Goal: Transaction & Acquisition: Purchase product/service

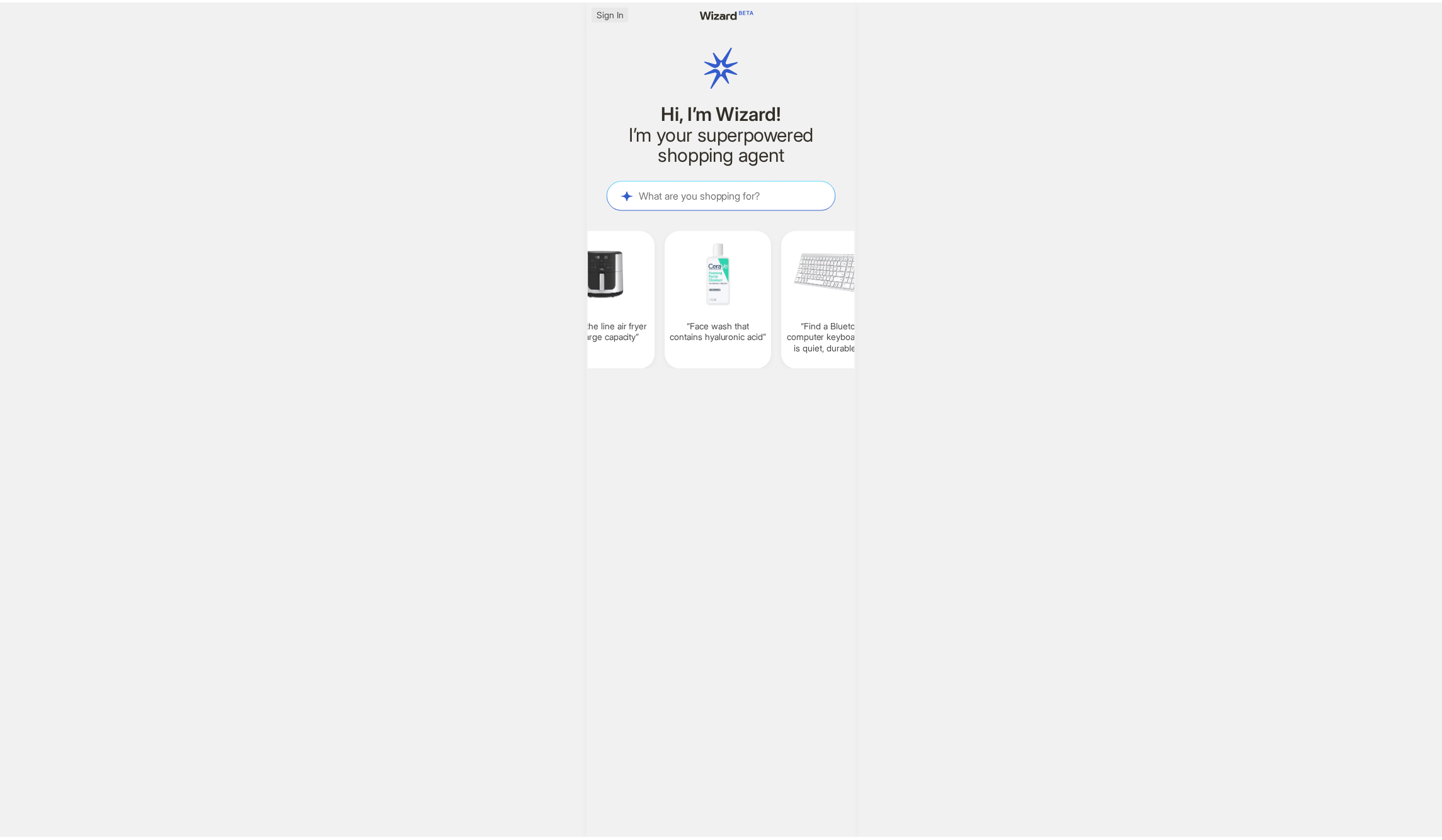
scroll to position [0, 981]
click at [624, 16] on span "Sign In" at bounding box center [614, 13] width 27 height 12
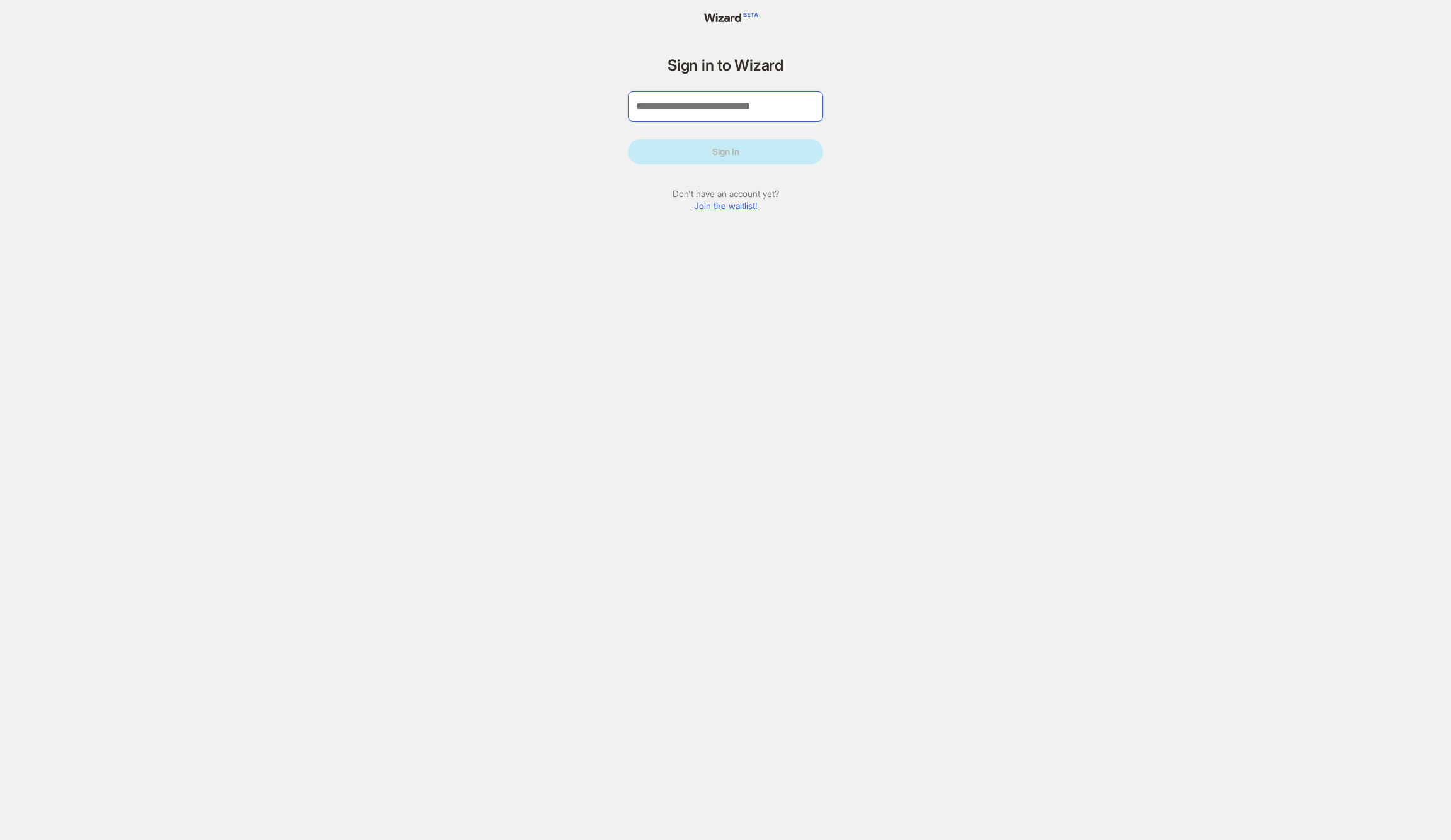
type input "**"
type input "**********"
click at [651, 144] on button "Sign In" at bounding box center [725, 151] width 195 height 25
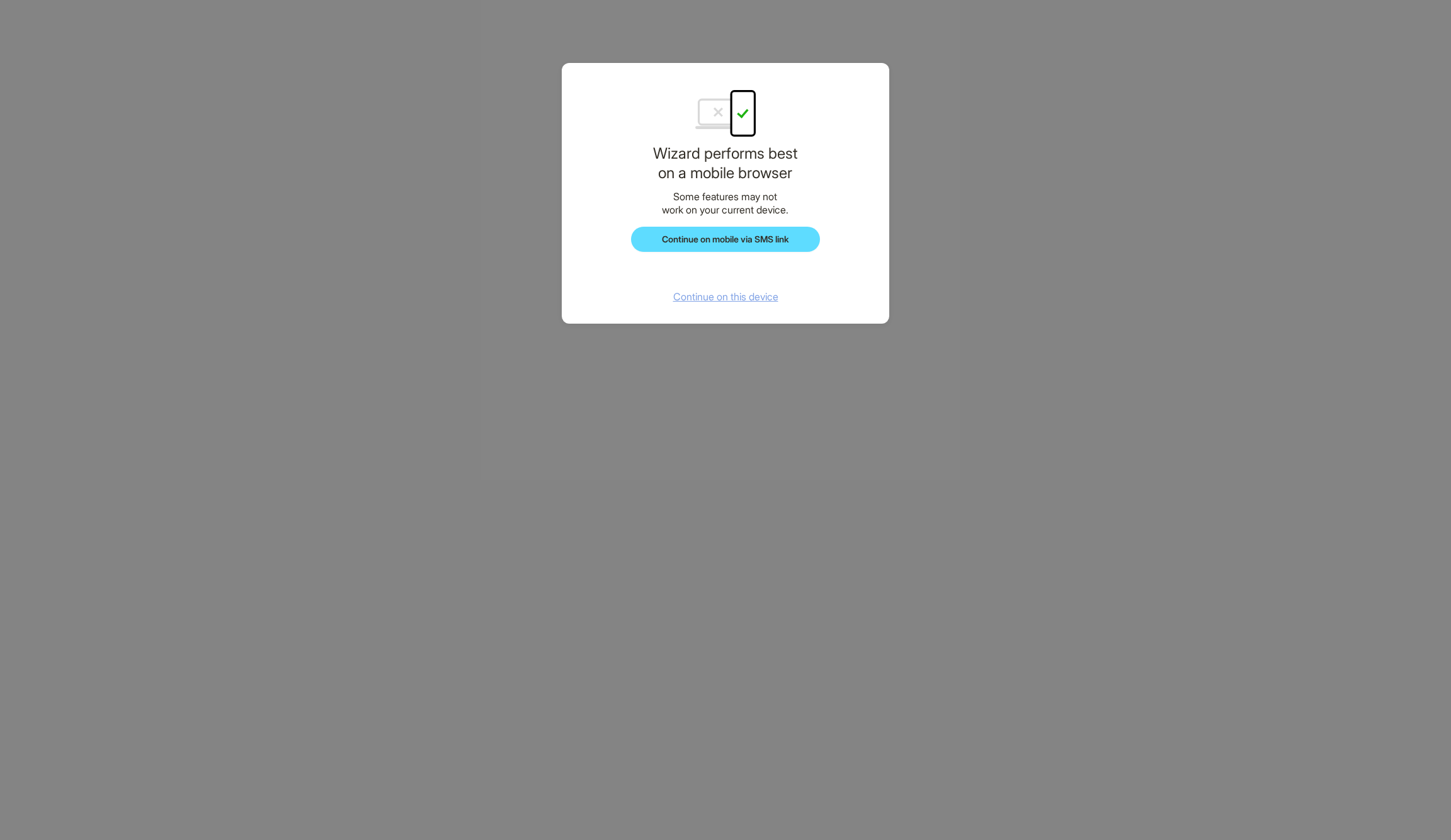
scroll to position [2401, 0]
click at [723, 300] on span "Continue on this device" at bounding box center [726, 297] width 105 height 13
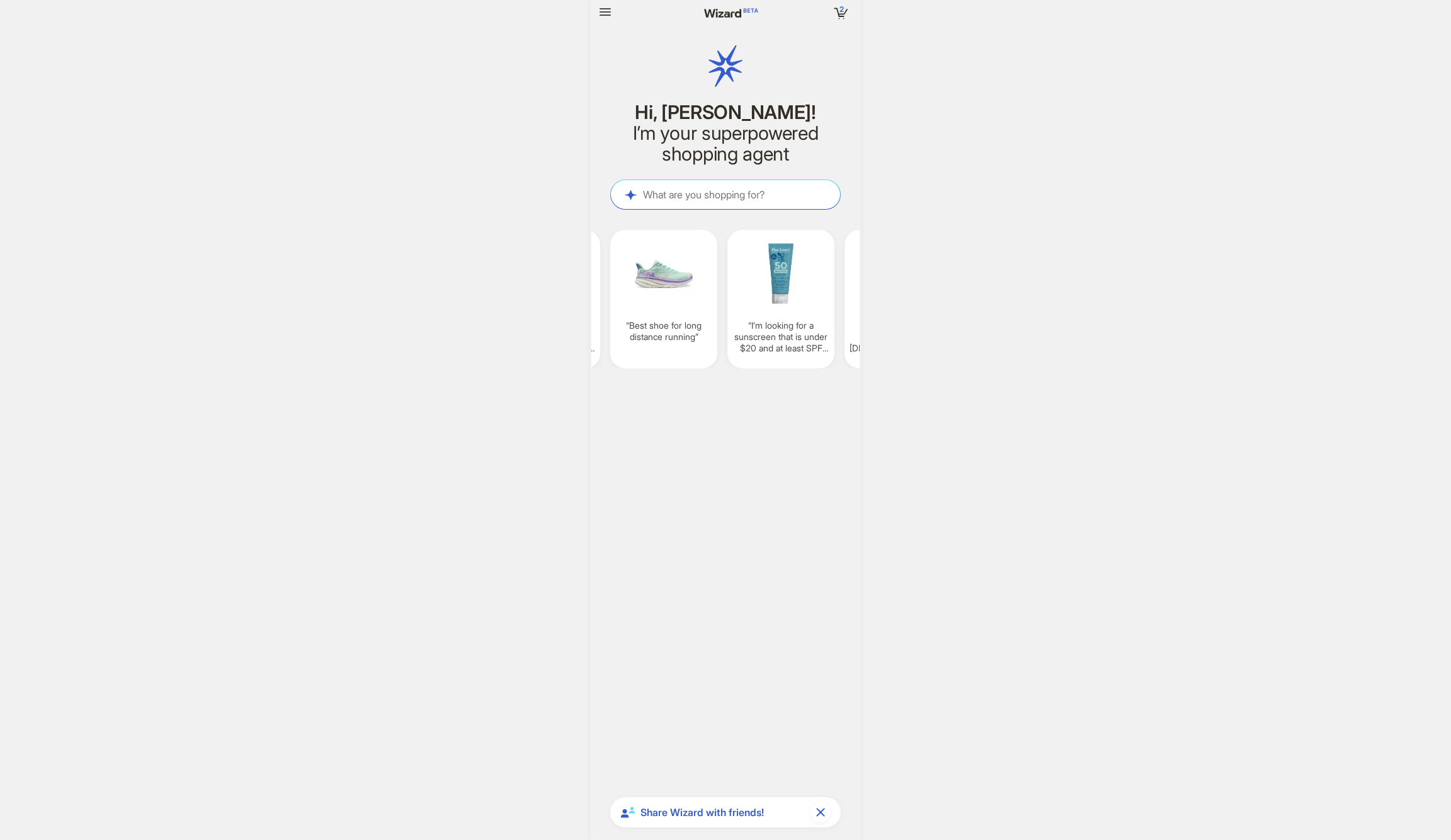
scroll to position [2401, 0]
click at [847, 7] on icon "button" at bounding box center [841, 12] width 22 height 22
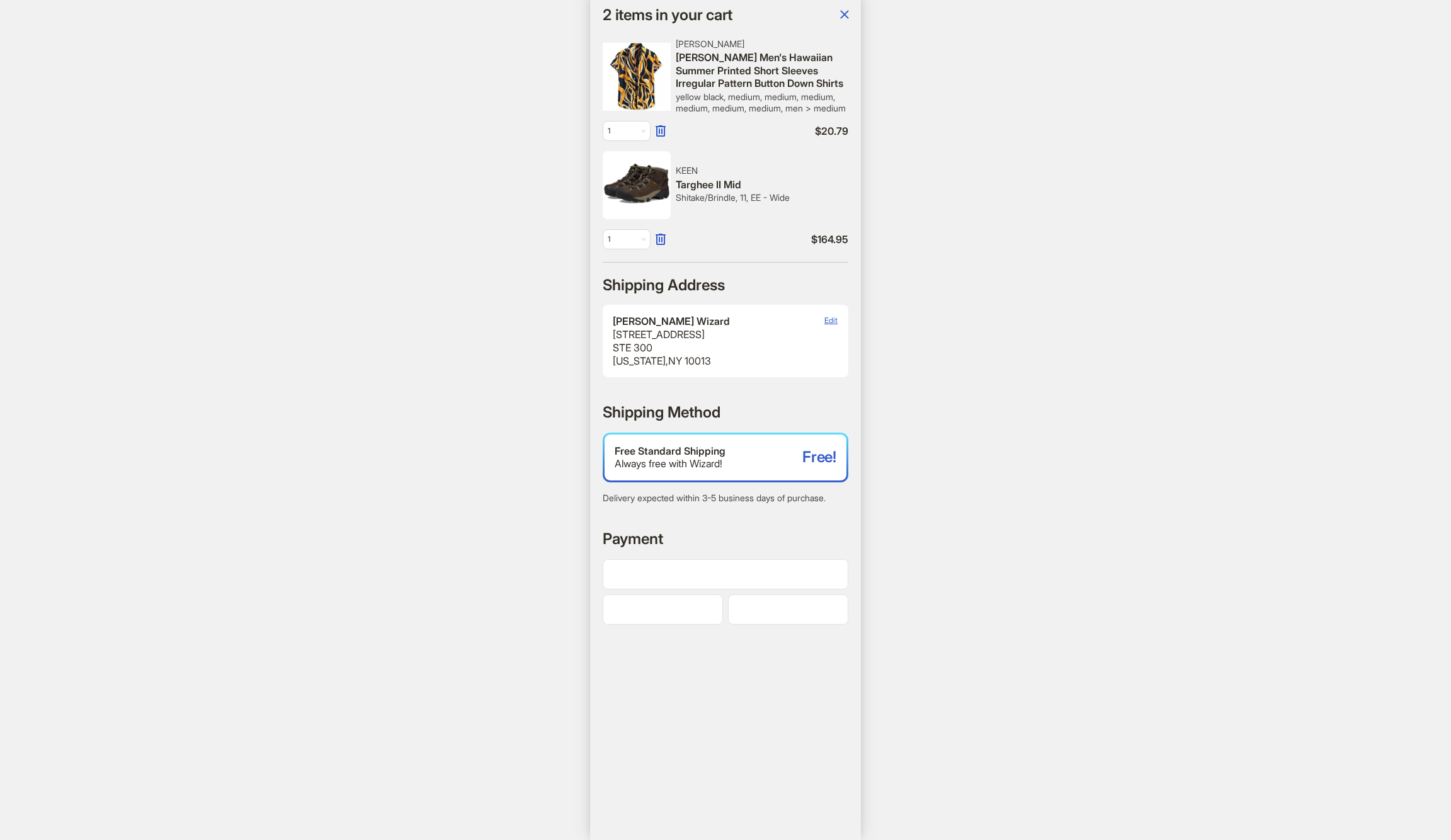
scroll to position [269, 0]
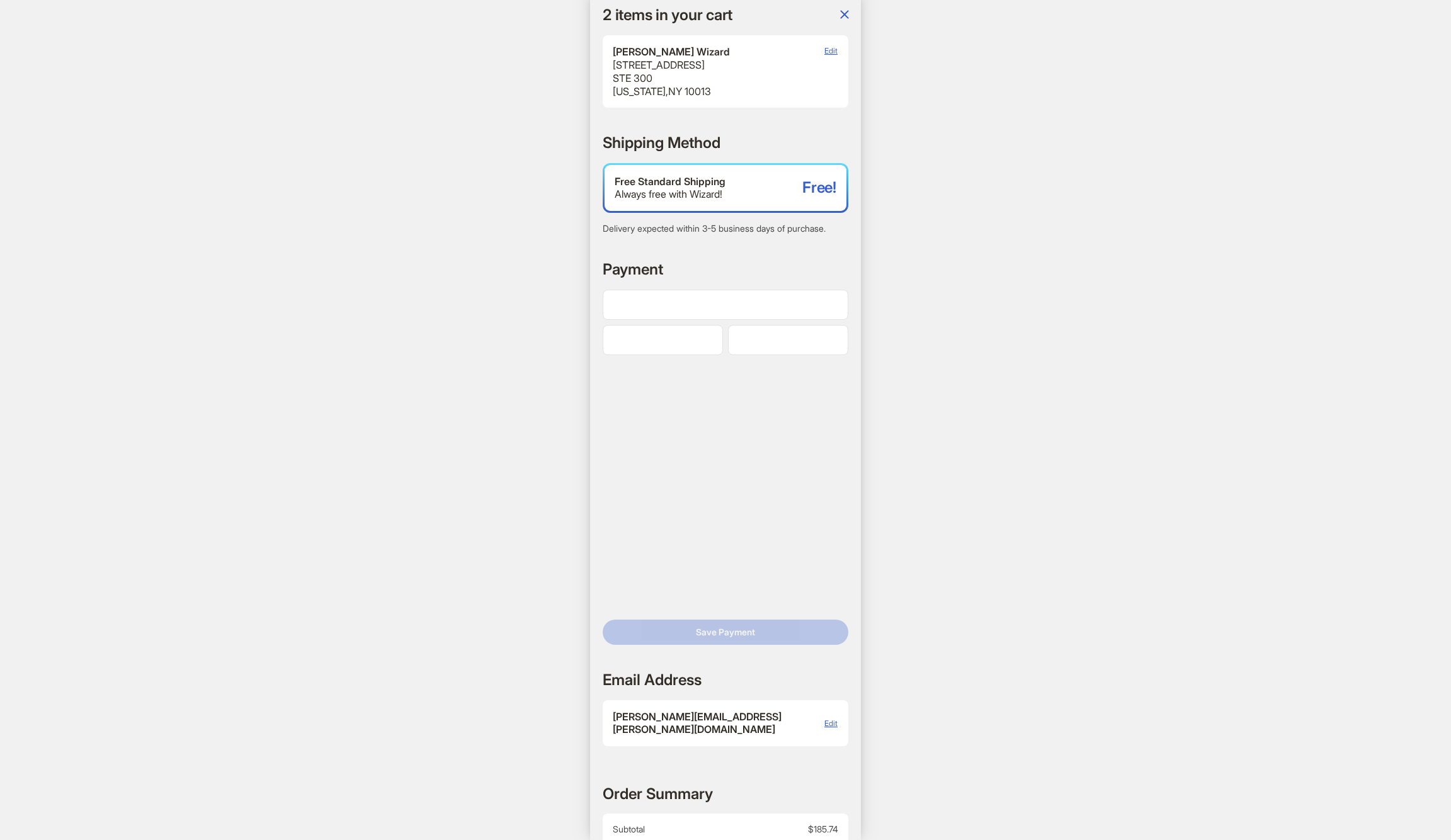
click at [645, 310] on iframe at bounding box center [725, 305] width 234 height 12
drag, startPoint x: 1250, startPoint y: 251, endPoint x: 1257, endPoint y: 262, distance: 13.0
click at [1250, 251] on div "2 2 items in your cart Hi, Dennis! I’m your superpowered shopping agent What ar…" at bounding box center [725, 420] width 1451 height 840
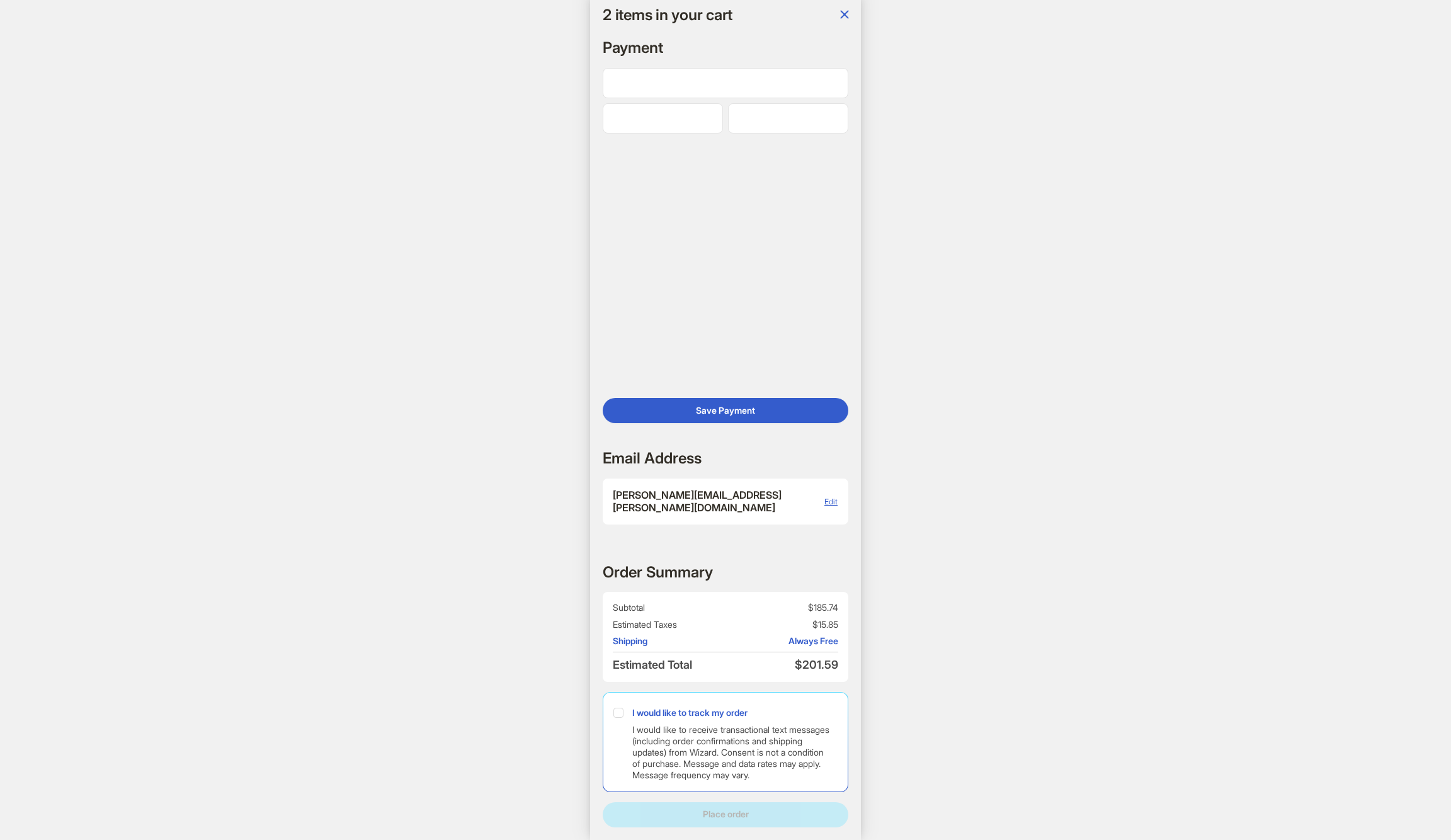
click at [1064, 256] on div "2 2 items in your cart Hi, Dennis! I’m your superpowered shopping agent What ar…" at bounding box center [725, 420] width 1451 height 840
click at [732, 409] on span "Save Payment" at bounding box center [725, 411] width 59 height 12
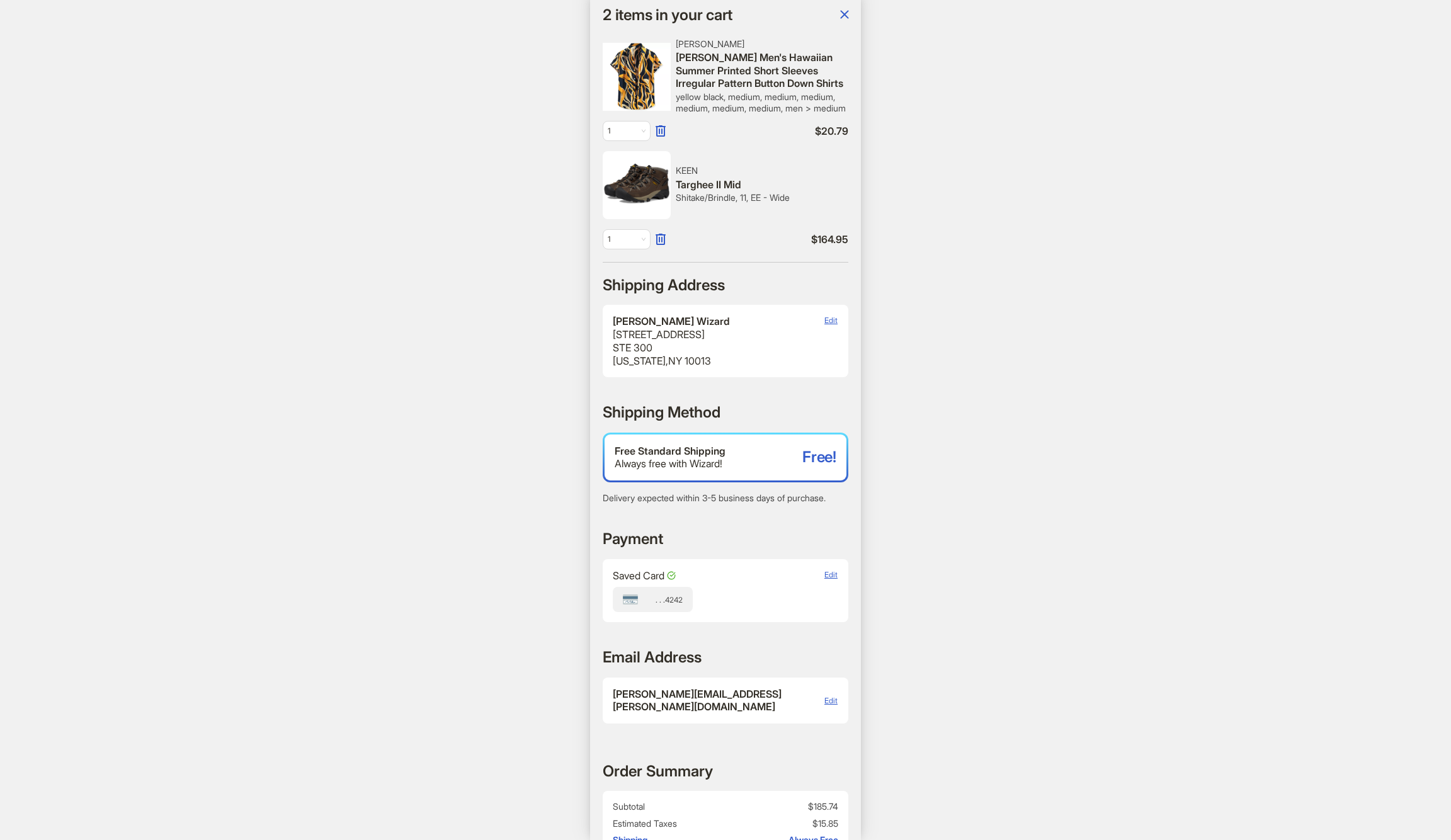
scroll to position [0, 1350]
